Goal: Check status: Check status

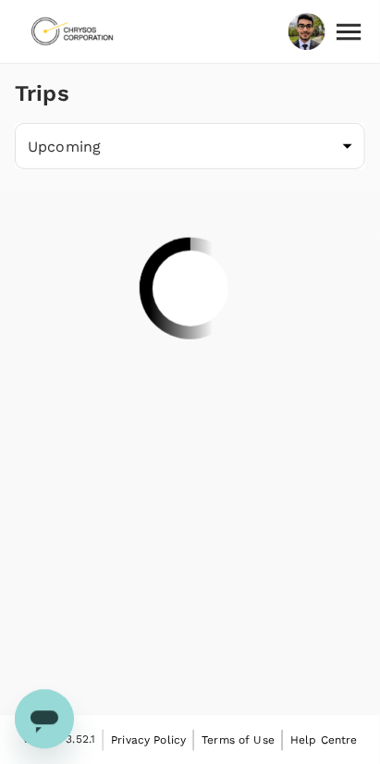
click at [296, 147] on body "Trips Upcoming /trips/upcoming ​ Version 3.52.1 Privacy Policy Terms of Use Hel…" at bounding box center [190, 383] width 380 height 766
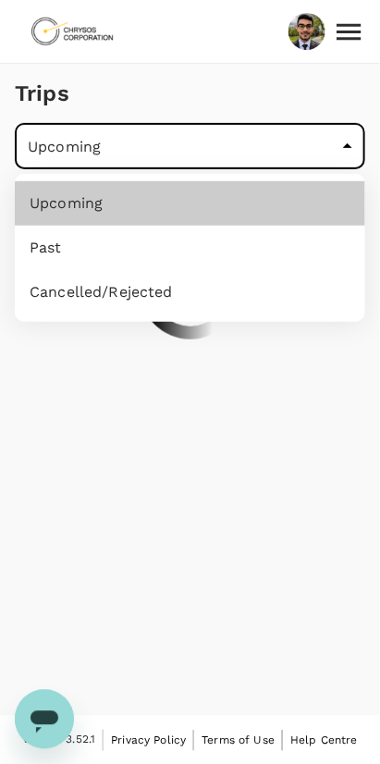
click at [315, 202] on li "Upcoming" at bounding box center [190, 203] width 351 height 44
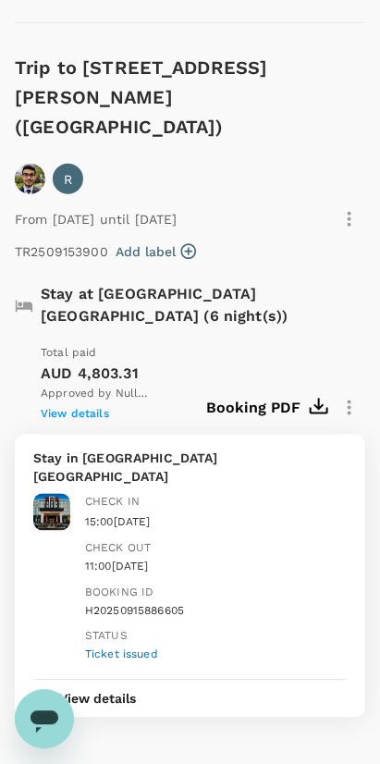
scroll to position [1796, 0]
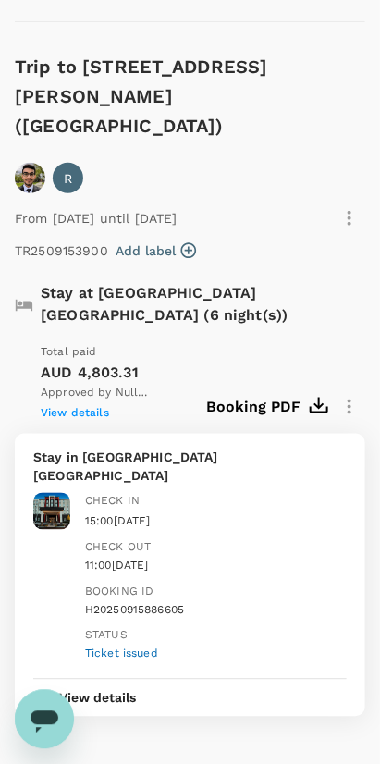
click at [142, 680] on button "View details" at bounding box center [97, 698] width 129 height 37
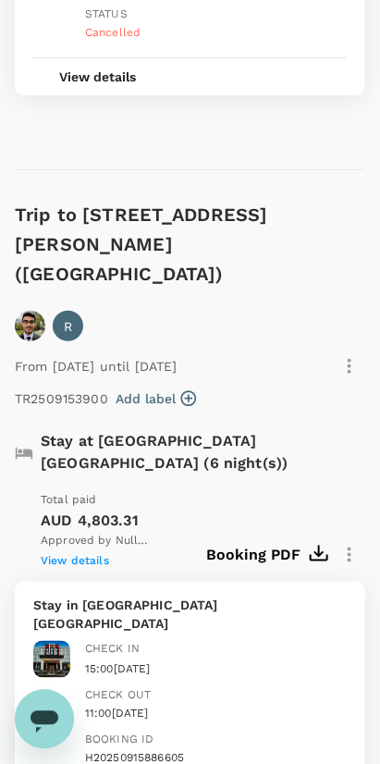
scroll to position [1615, 0]
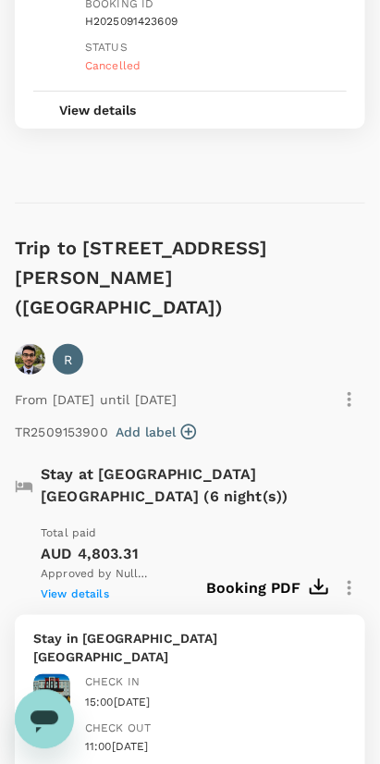
click at [352, 577] on icon "button" at bounding box center [350, 588] width 22 height 22
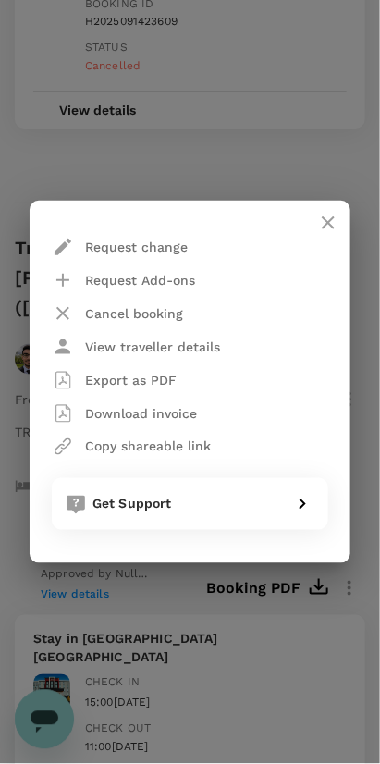
click at [234, 594] on div "Request change Request Add-ons Cancel booking View traveller details Export as …" at bounding box center [190, 382] width 380 height 764
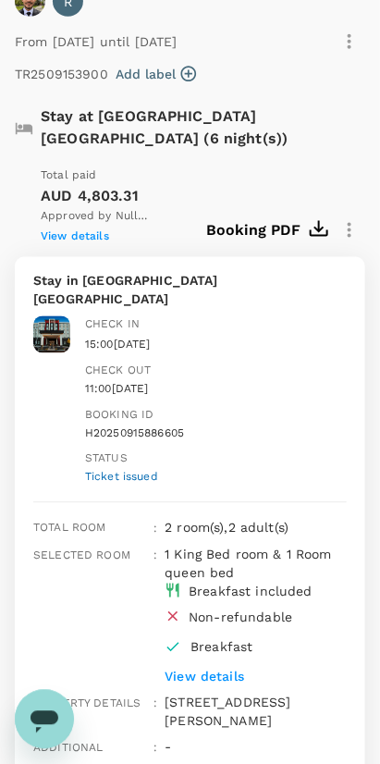
scroll to position [1980, 0]
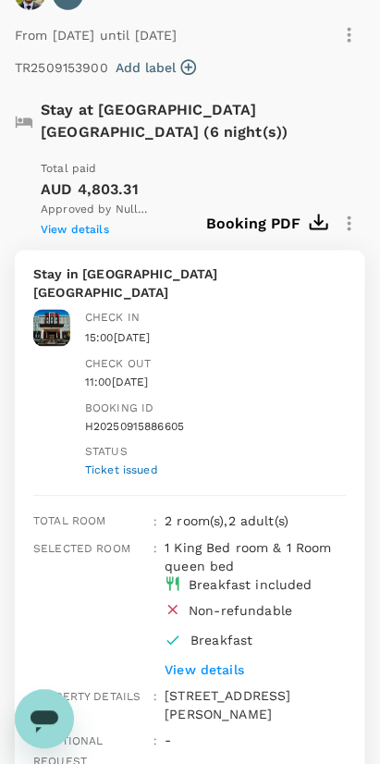
click at [304, 532] on div "1 King Bed room & 1 Room queen bed Breakfast included Non-refundable Breakfast …" at bounding box center [250, 606] width 187 height 148
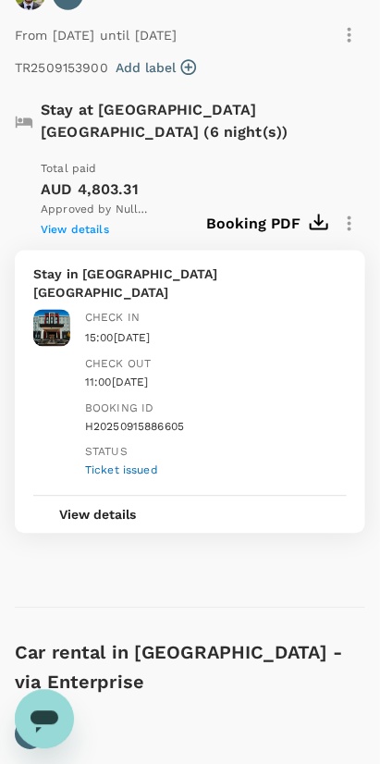
click at [293, 496] on div "View details" at bounding box center [190, 515] width 314 height 38
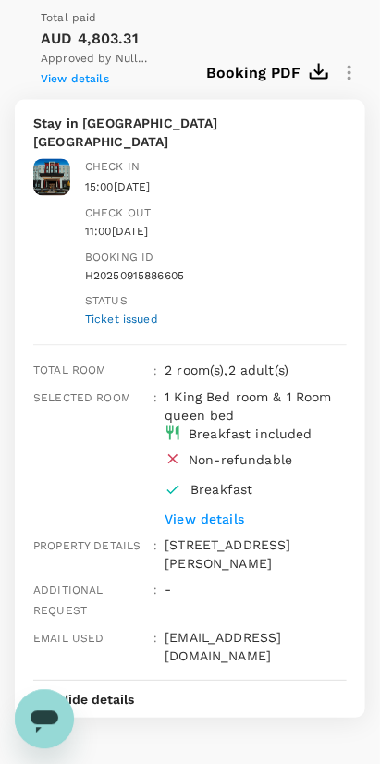
scroll to position [2131, 0]
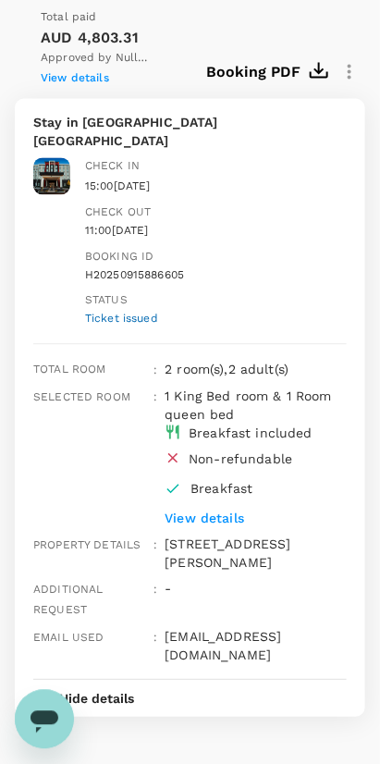
click at [234, 510] on p "View details" at bounding box center [254, 519] width 179 height 19
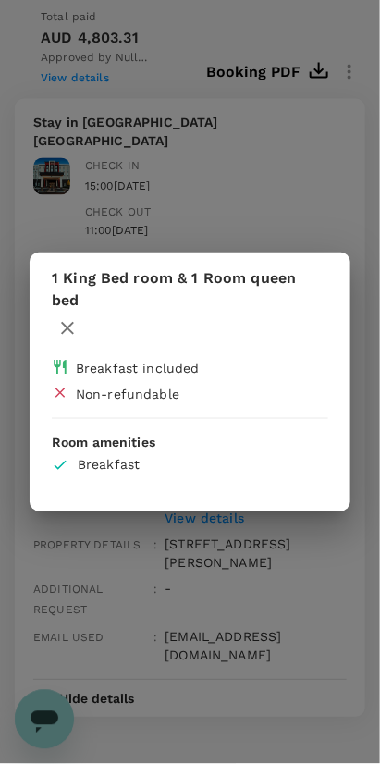
click at [239, 525] on div "1 King Bed room & 1 Room queen bed Breakfast included Non-refundable Room ameni…" at bounding box center [190, 382] width 380 height 764
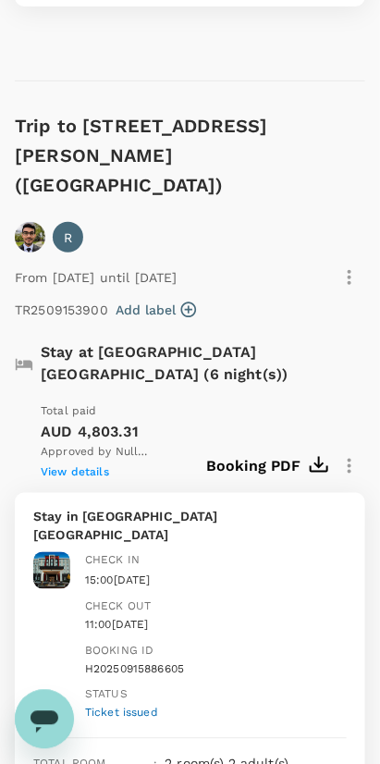
scroll to position [1724, 0]
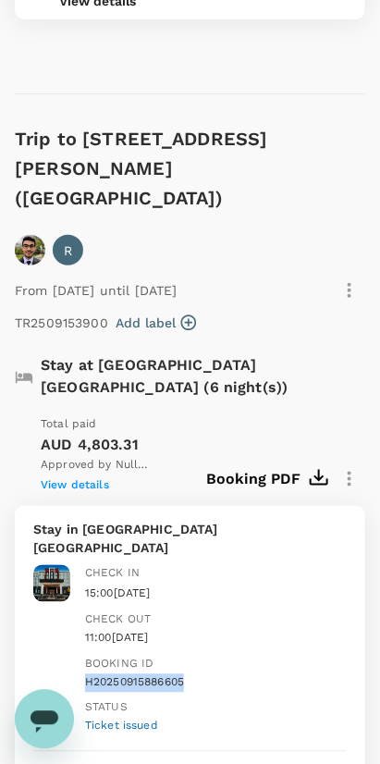
copy div "H20250915886605"
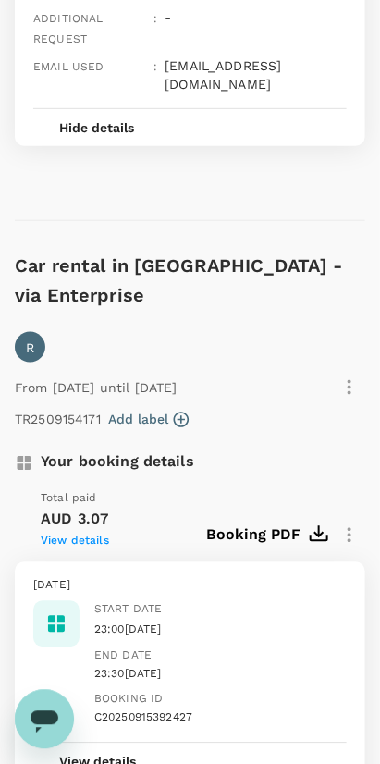
scroll to position [2704, 0]
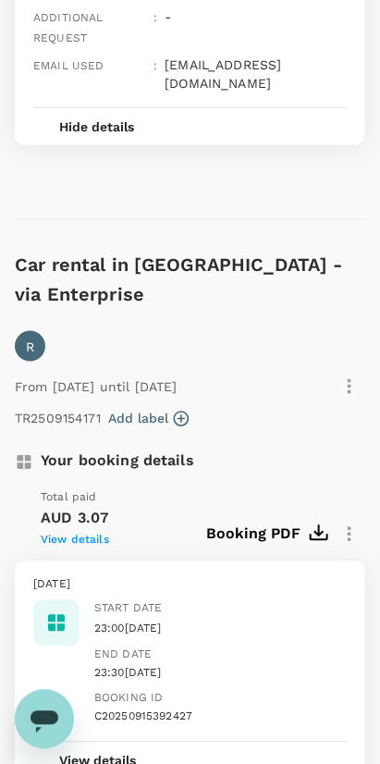
click at [127, 743] on button "View details" at bounding box center [97, 761] width 129 height 37
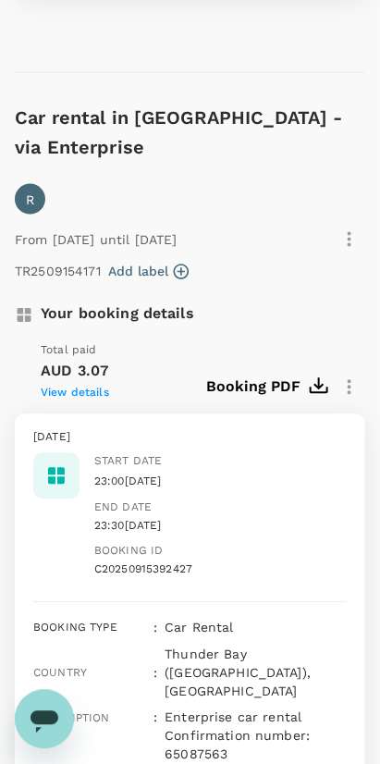
scroll to position [2850, 0]
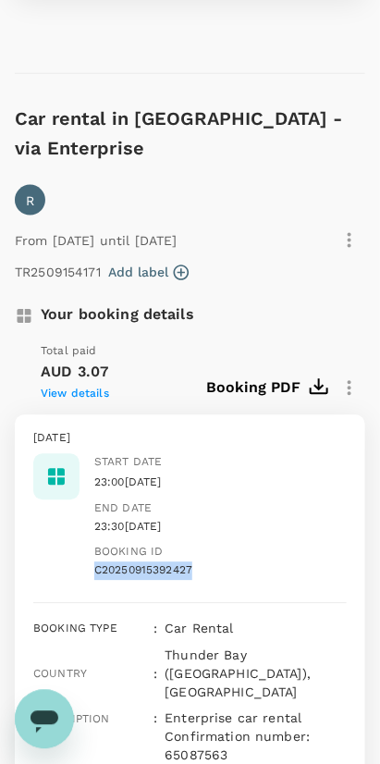
copy div "C20250915392427"
